Goal: Participate in discussion

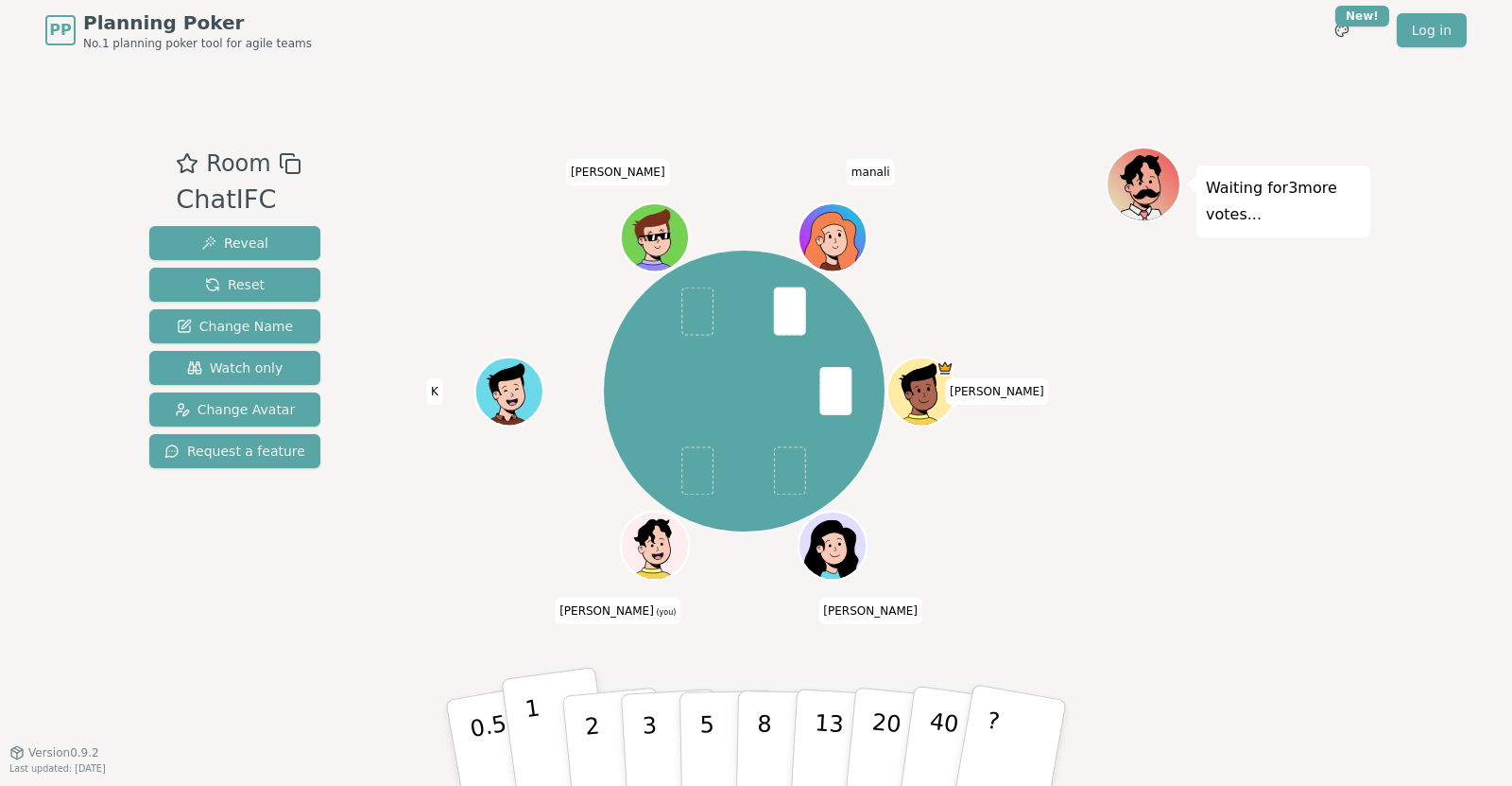
click at [548, 730] on button "1" at bounding box center [557, 742] width 113 height 153
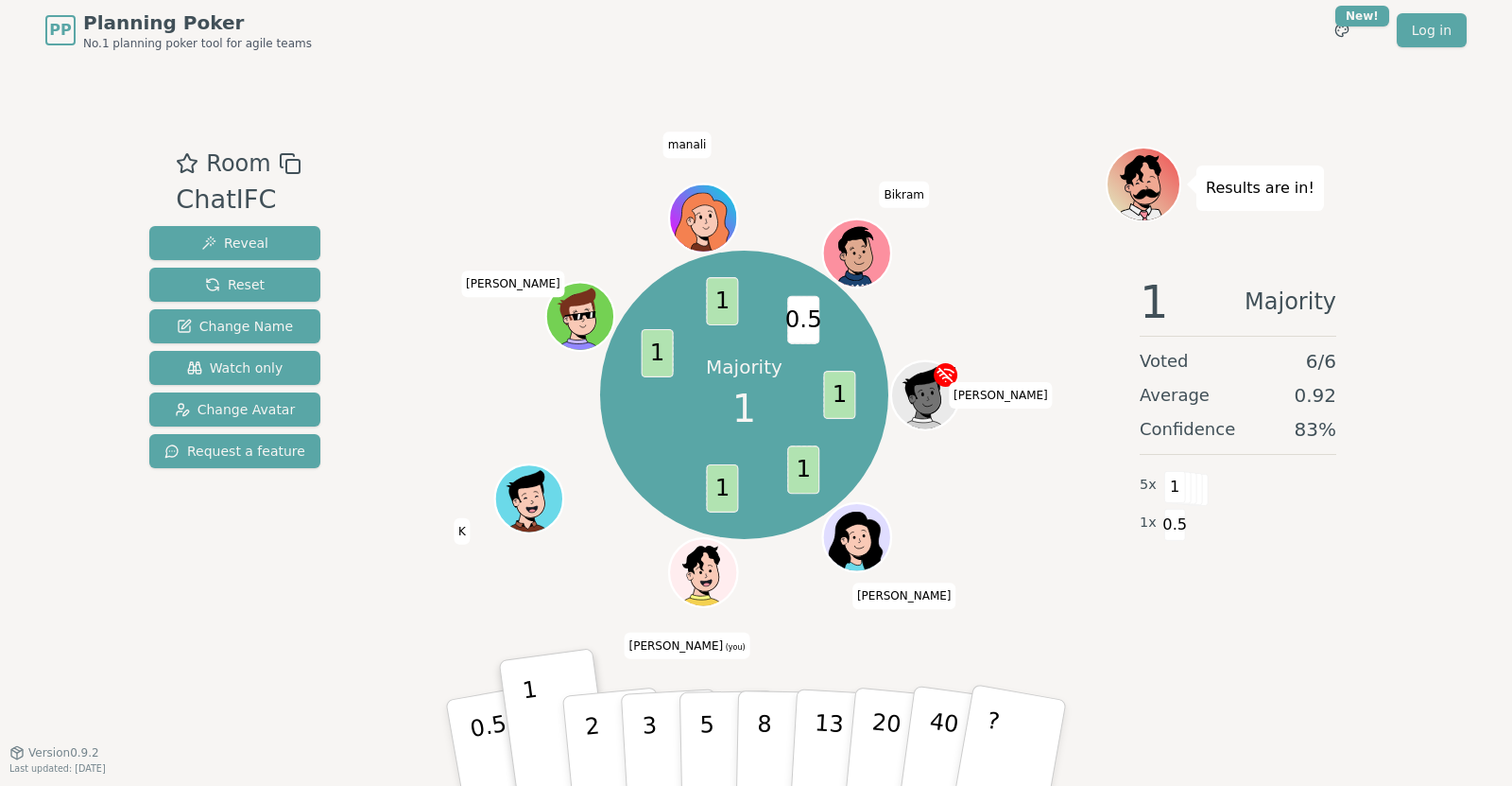
click at [1449, 362] on div "PP Planning Poker No.1 planning poker tool for agile teams Toggle theme New! Lo…" at bounding box center [756, 393] width 1512 height 786
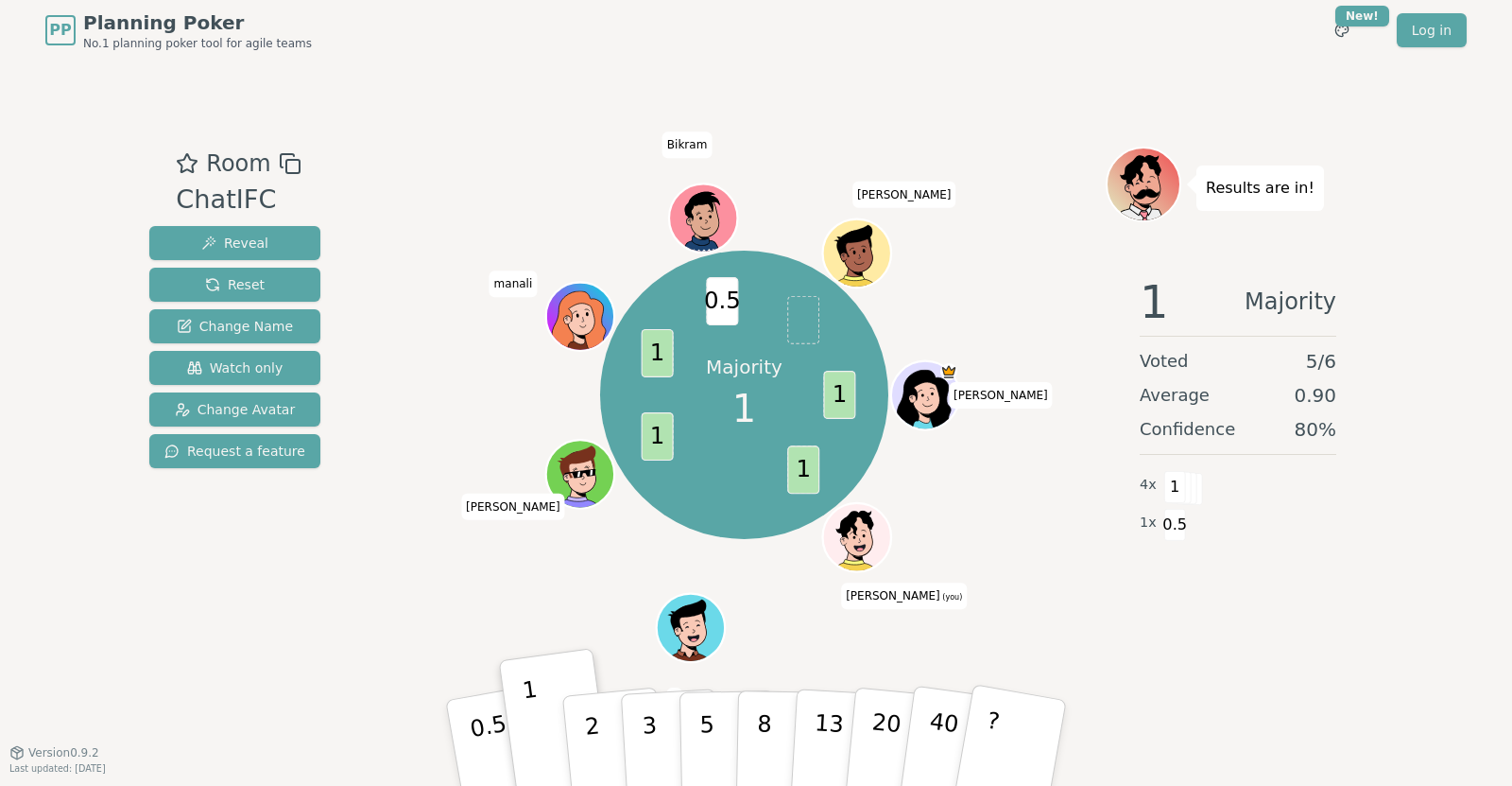
click at [25, 444] on div "PP Planning Poker No.1 planning poker tool for agile teams Toggle theme New! Lo…" at bounding box center [756, 393] width 1512 height 786
click at [213, 284] on span "Reset" at bounding box center [234, 284] width 59 height 19
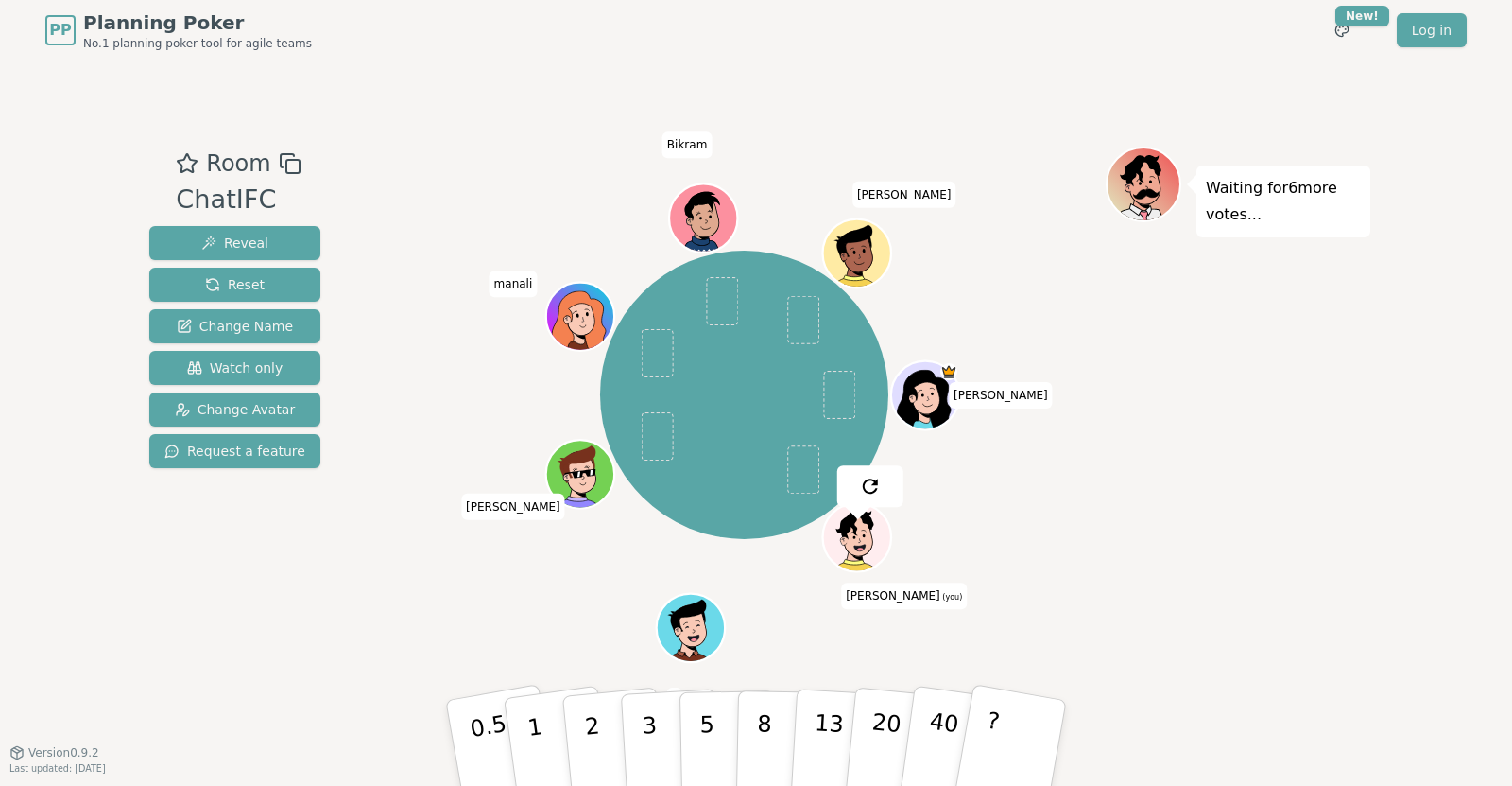
click at [484, 454] on div "[PERSON_NAME] (you) K [PERSON_NAME] manali [PERSON_NAME]" at bounding box center [743, 395] width 722 height 430
click at [574, 733] on button "2" at bounding box center [614, 743] width 108 height 150
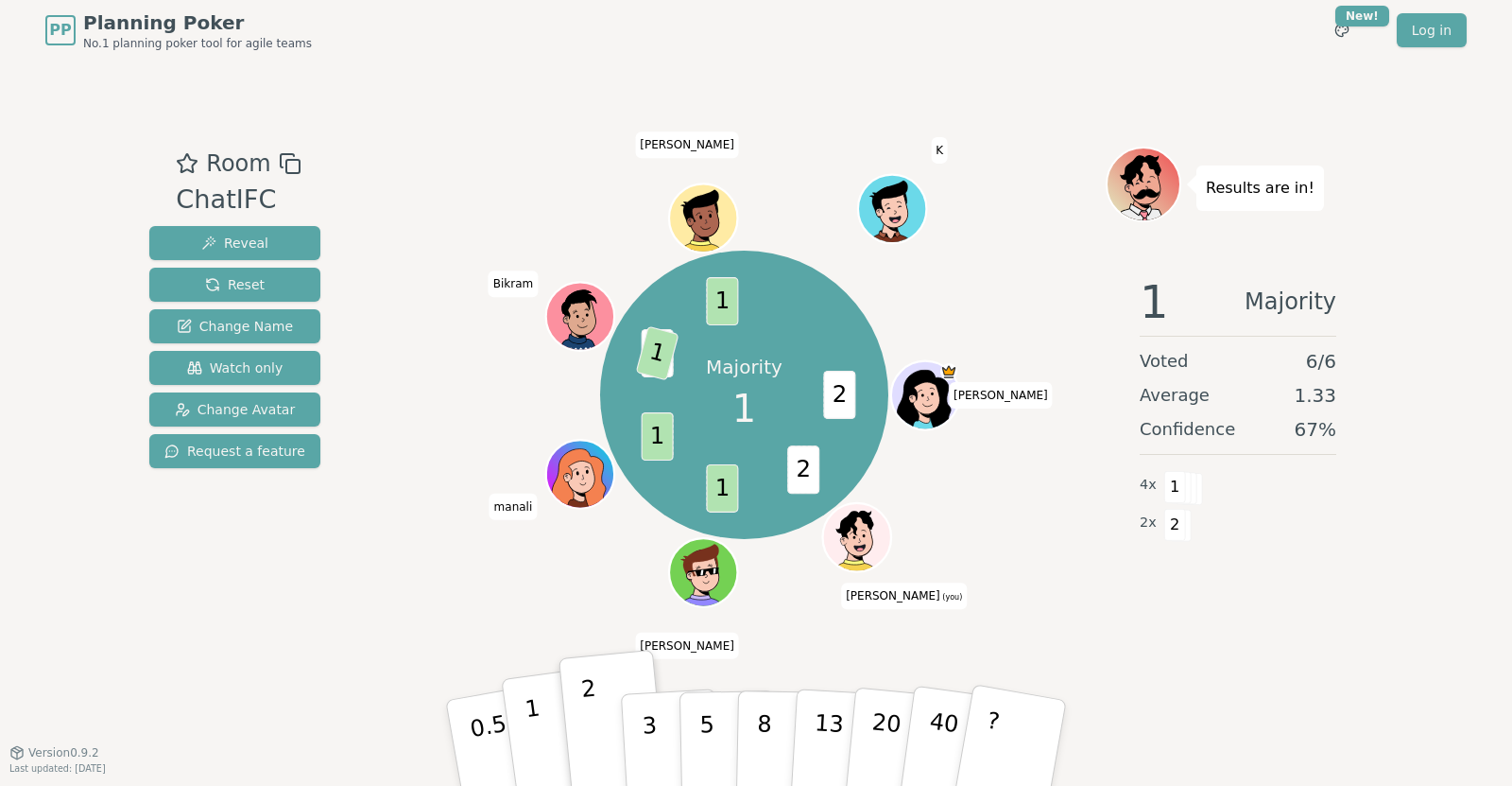
click at [552, 744] on button "1" at bounding box center [557, 742] width 113 height 153
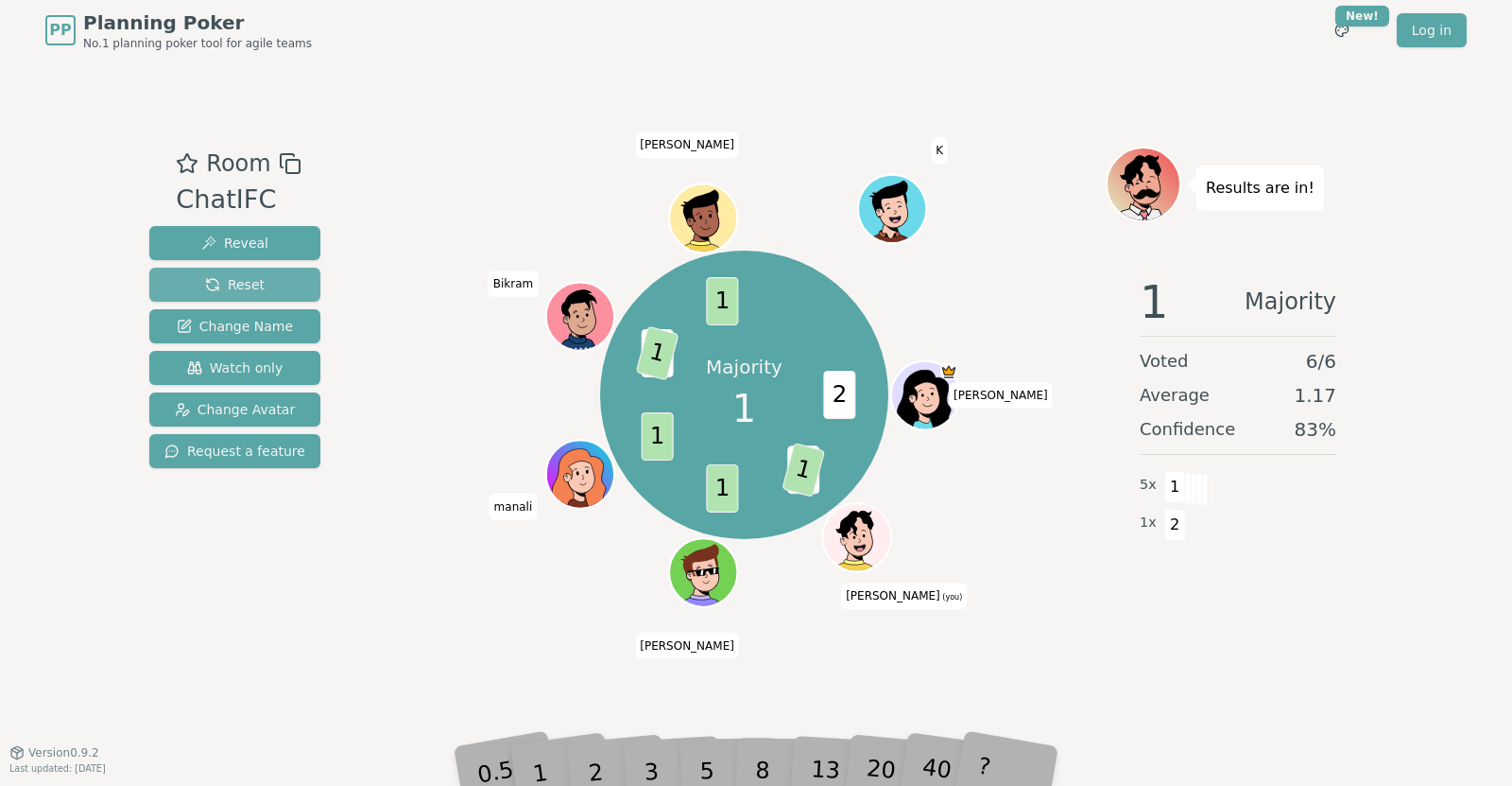
click at [247, 290] on span "Reset" at bounding box center [234, 284] width 59 height 19
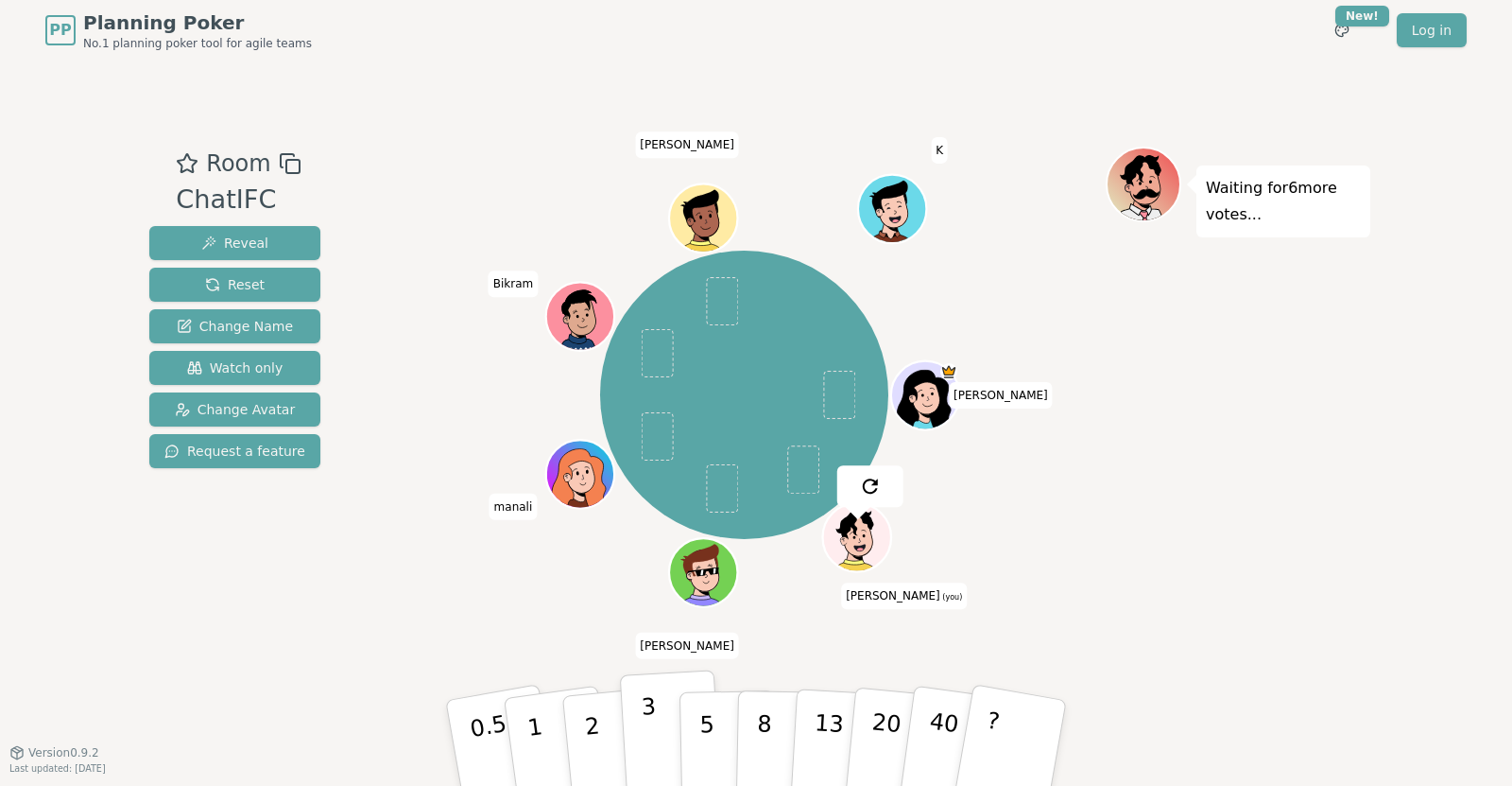
click at [643, 731] on p "3" at bounding box center [650, 744] width 21 height 103
click at [595, 722] on button "2" at bounding box center [614, 743] width 108 height 150
click at [659, 733] on button "3" at bounding box center [671, 742] width 103 height 147
click at [1233, 505] on div "Waiting for 4 more votes..." at bounding box center [1238, 406] width 265 height 520
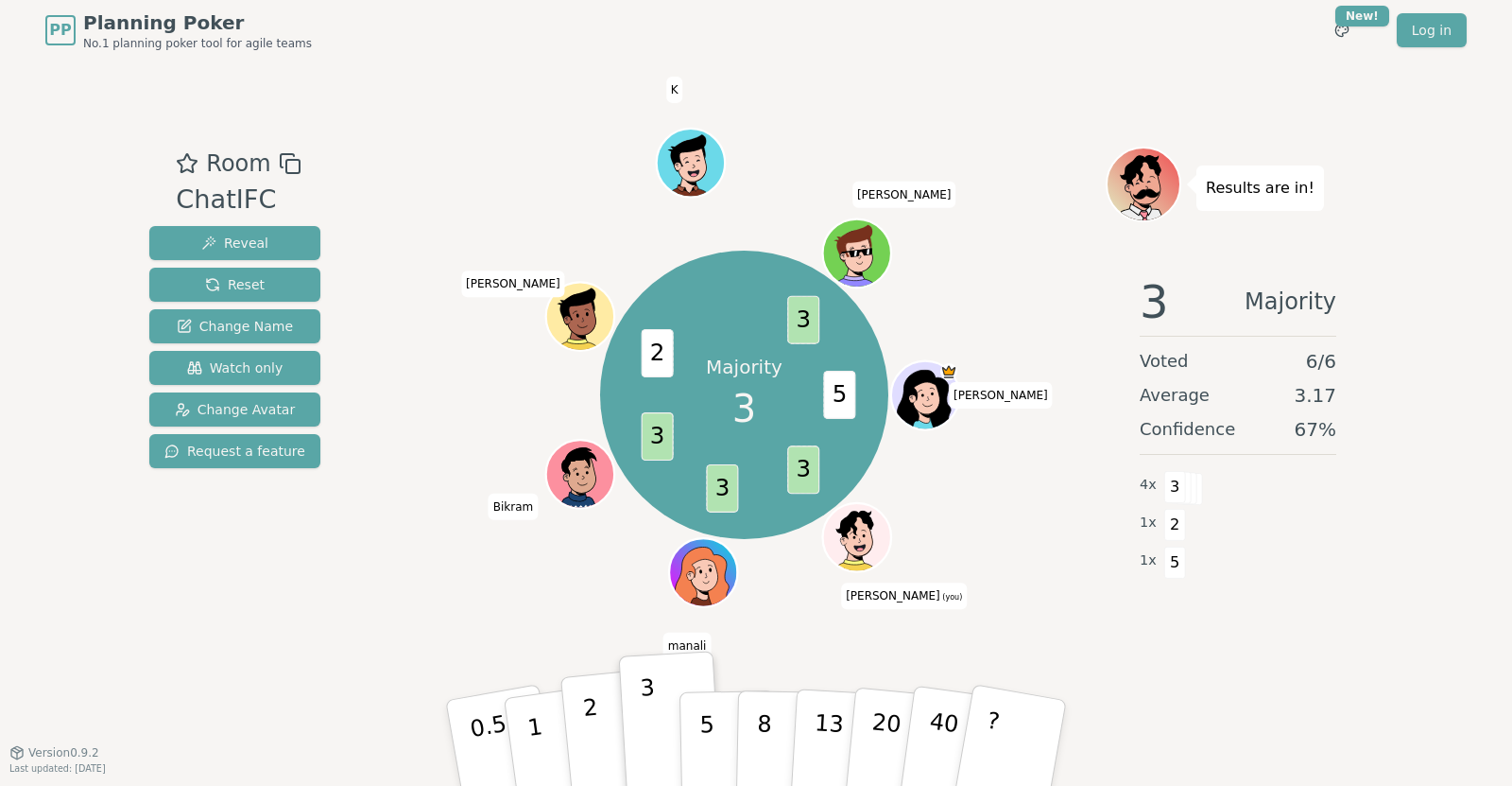
click at [590, 755] on p "2" at bounding box center [594, 745] width 25 height 103
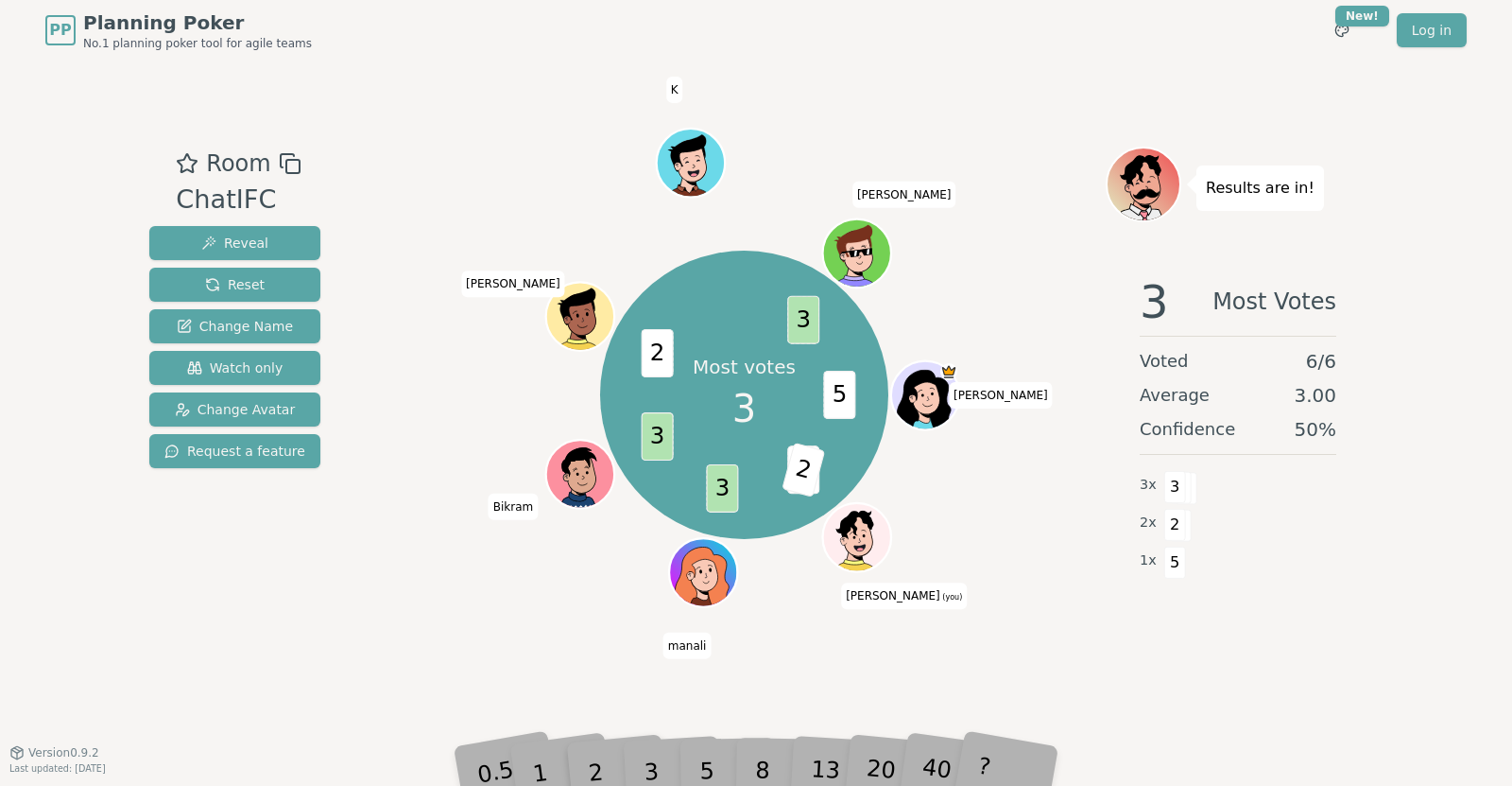
click at [647, 766] on div "3" at bounding box center [670, 742] width 60 height 69
click at [800, 464] on span "3" at bounding box center [803, 470] width 33 height 48
click at [640, 761] on div "2" at bounding box center [614, 742] width 62 height 71
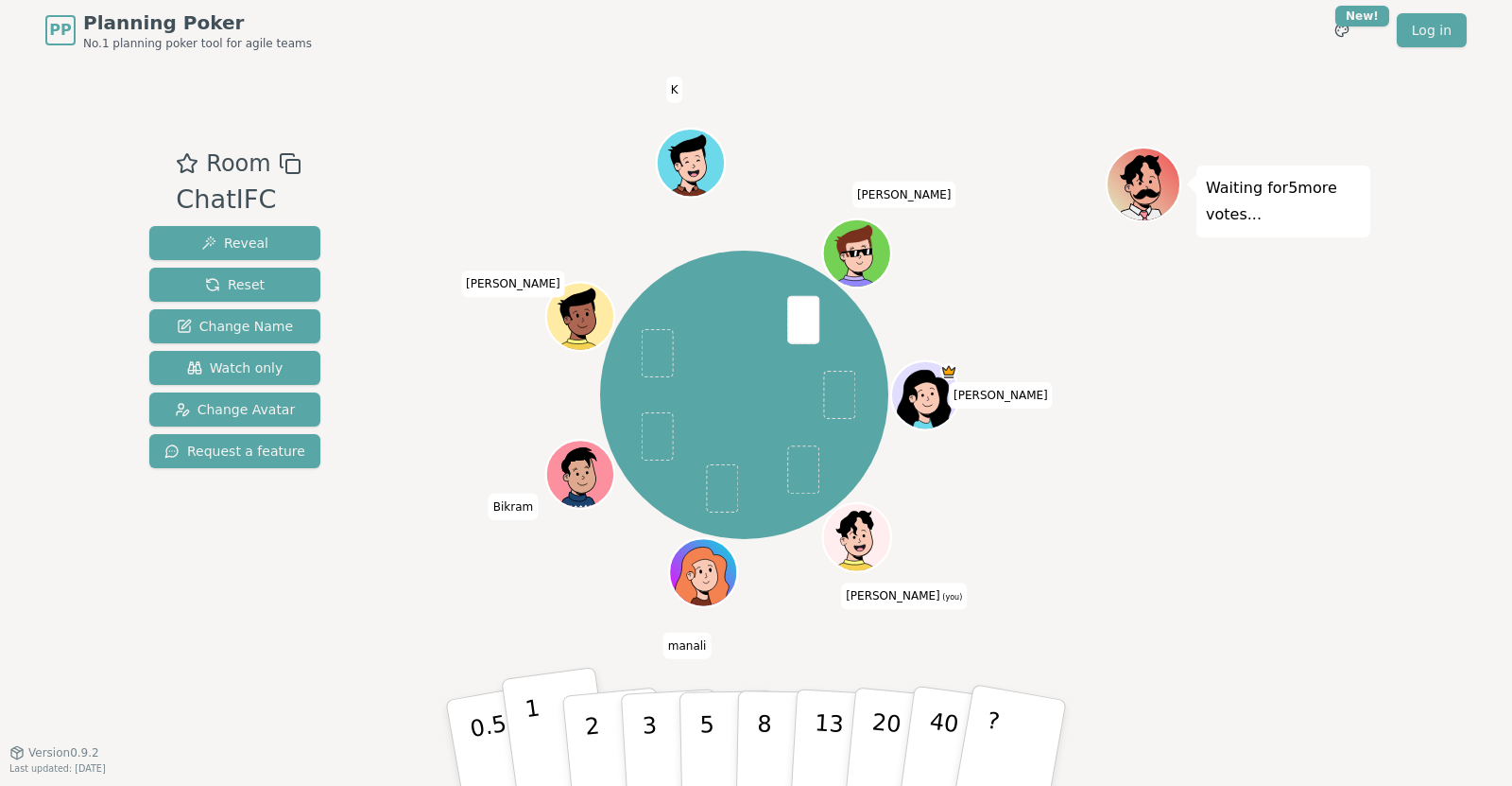
click at [533, 739] on p "1" at bounding box center [538, 745] width 29 height 103
click at [598, 707] on button "2" at bounding box center [614, 743] width 108 height 150
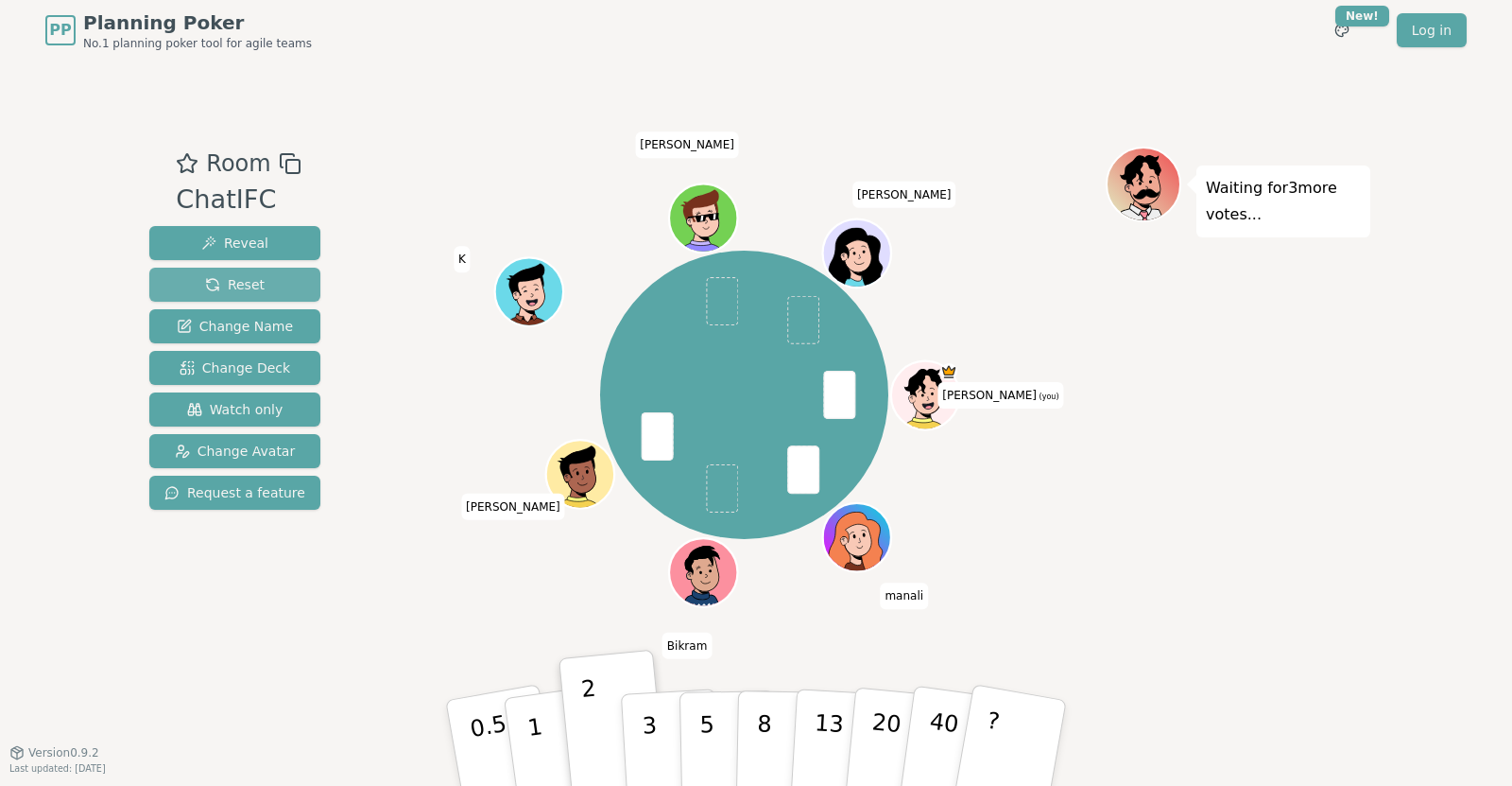
click at [231, 291] on span "Reset" at bounding box center [234, 284] width 59 height 19
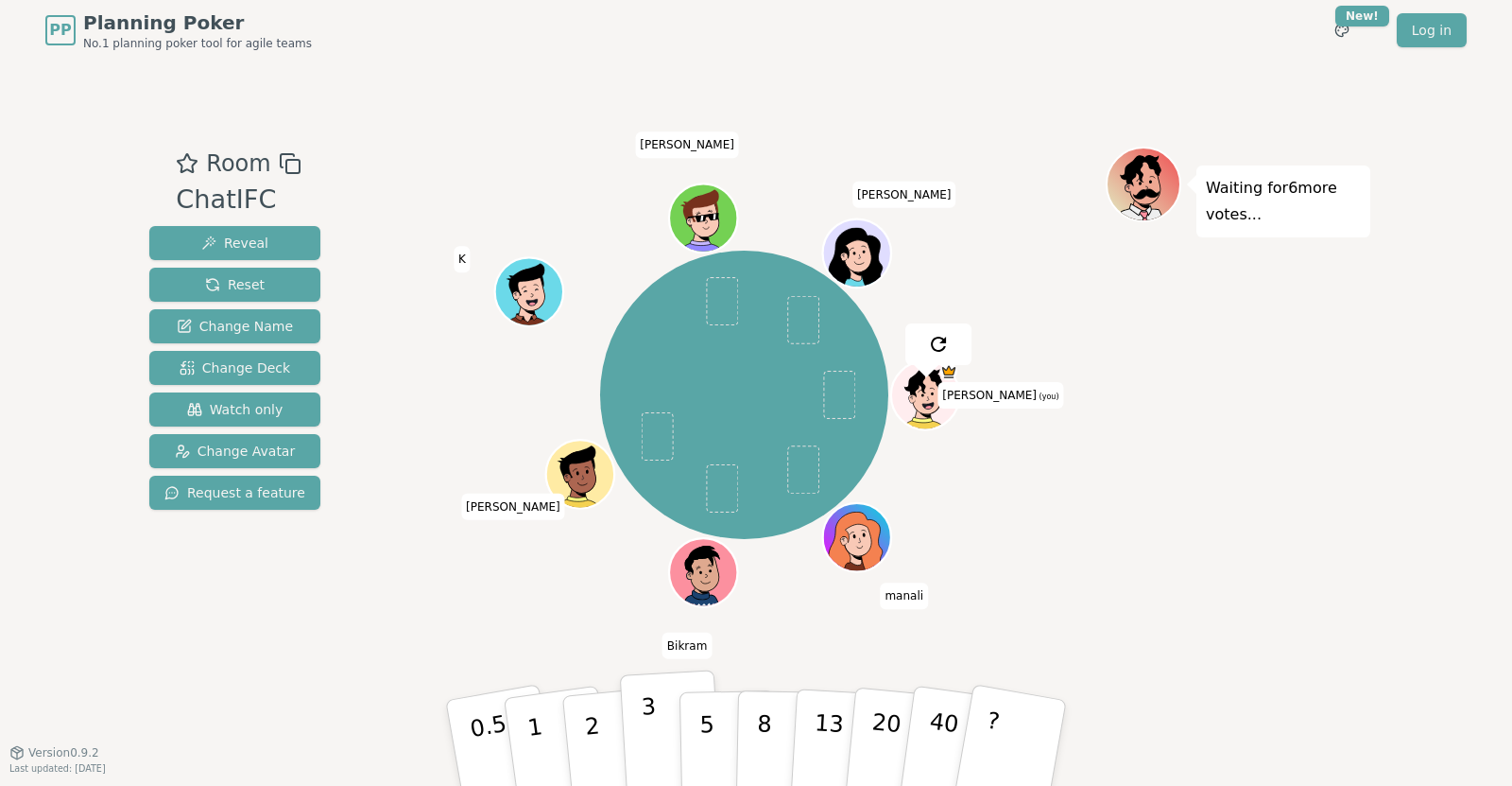
click at [647, 723] on p "3" at bounding box center [650, 744] width 21 height 103
click at [553, 714] on button "1" at bounding box center [557, 742] width 113 height 153
click at [537, 715] on p "1" at bounding box center [538, 745] width 29 height 103
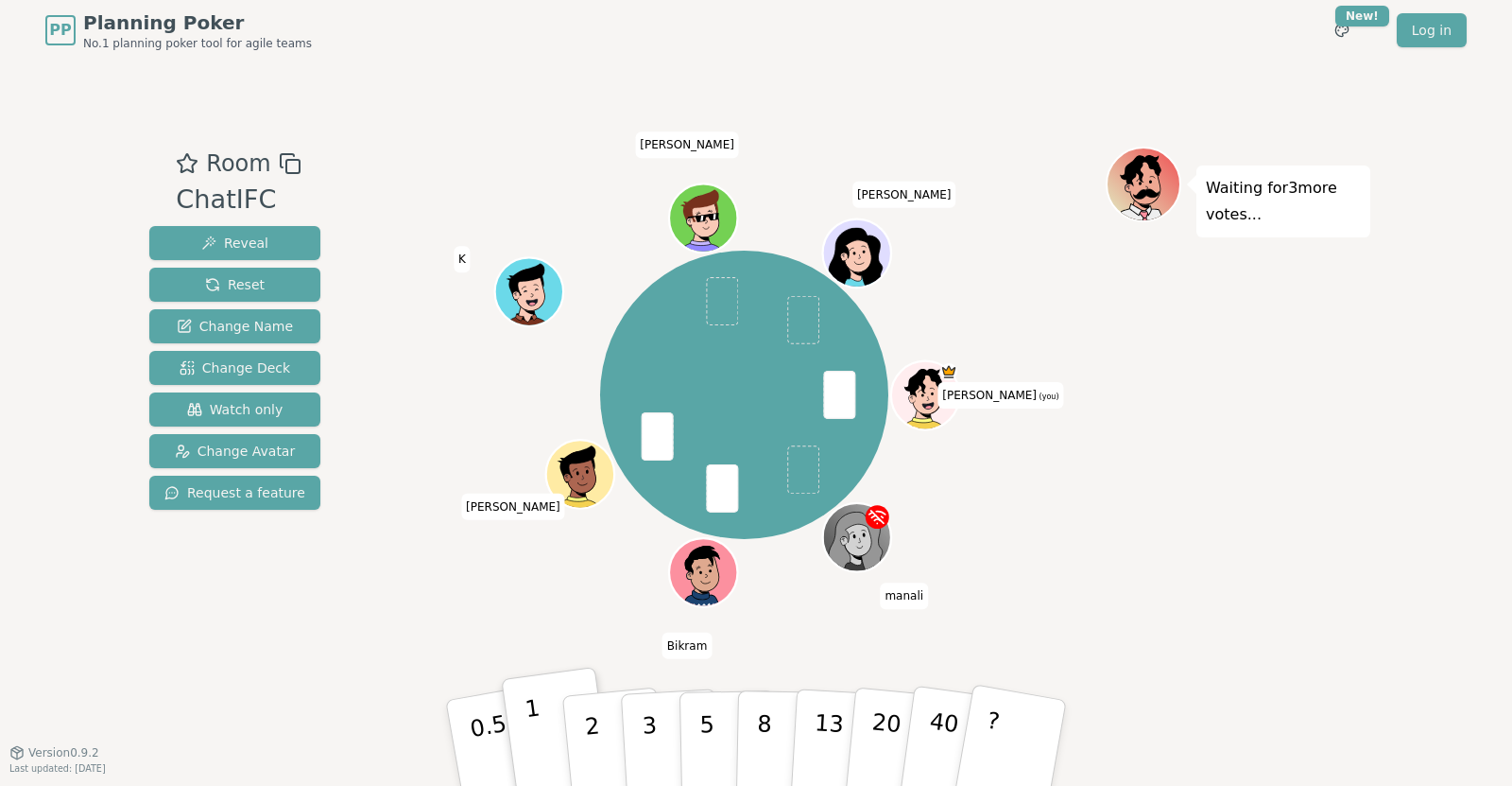
click at [529, 702] on p "1" at bounding box center [538, 745] width 29 height 103
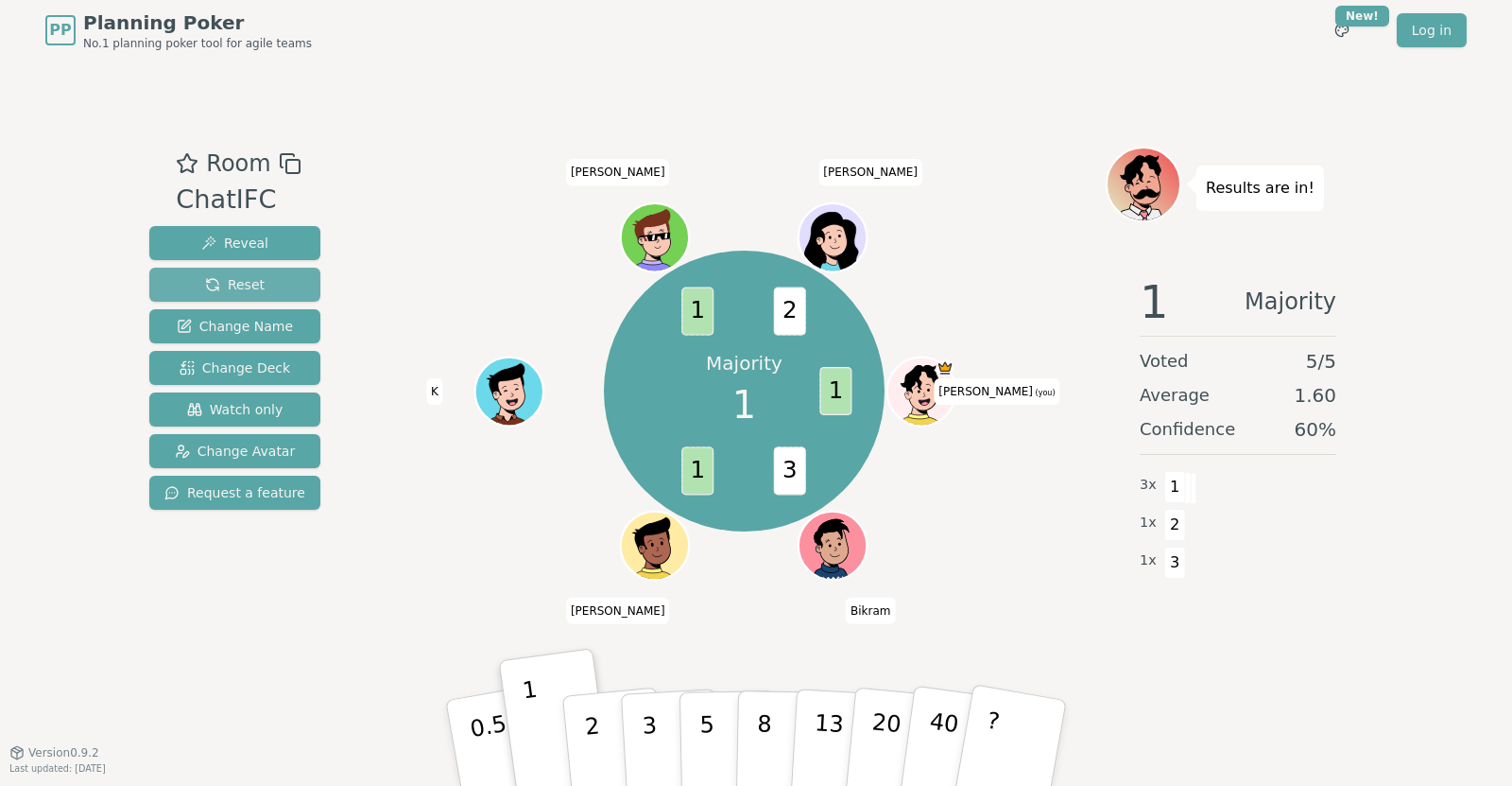
click at [236, 277] on span "Reset" at bounding box center [234, 284] width 59 height 19
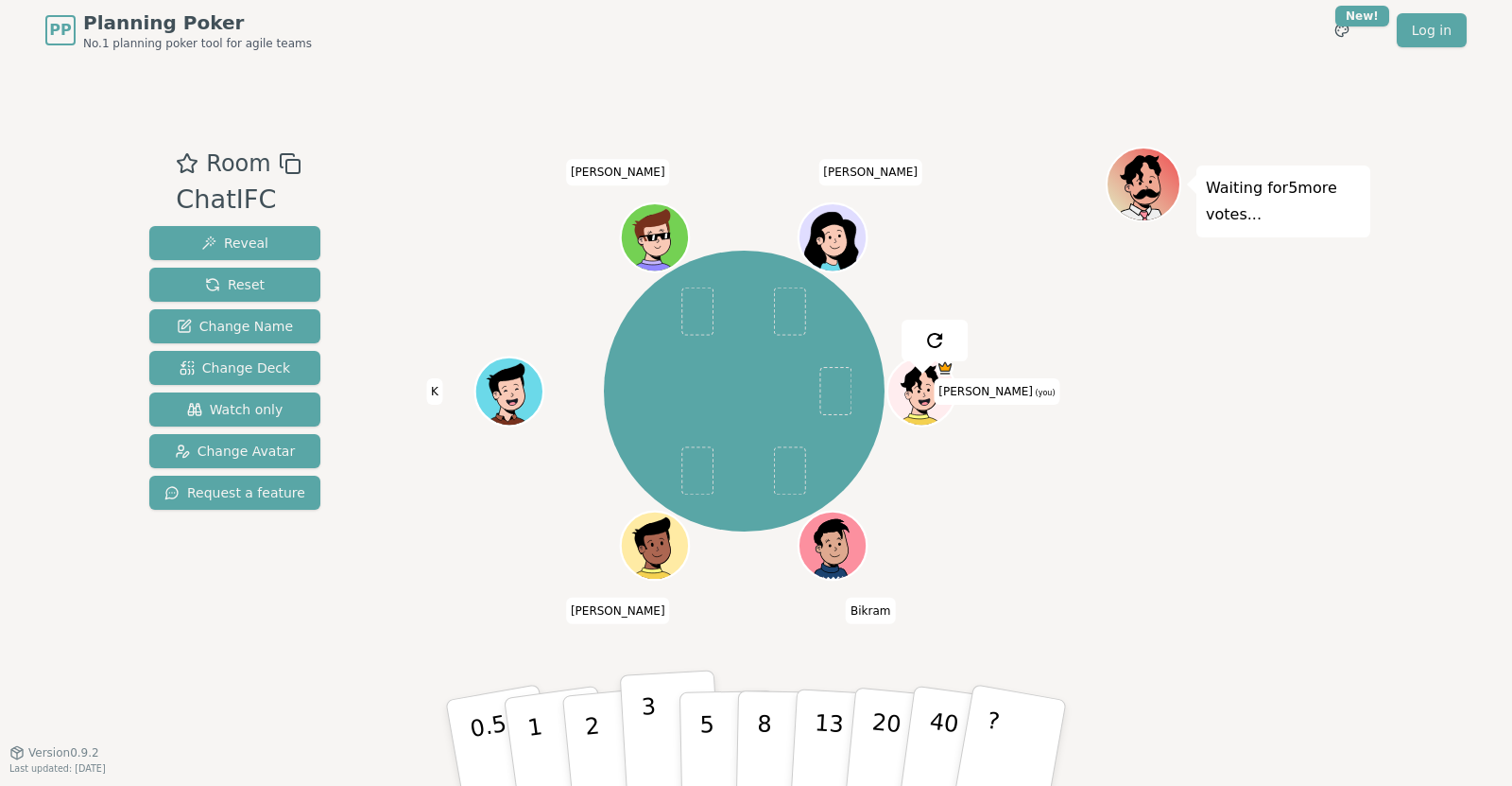
click at [640, 751] on button "3" at bounding box center [671, 742] width 103 height 147
